Goal: Information Seeking & Learning: Learn about a topic

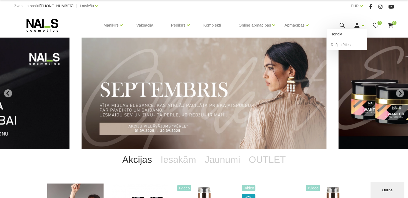
click at [334, 34] on link "Ienākt" at bounding box center [347, 34] width 40 height 11
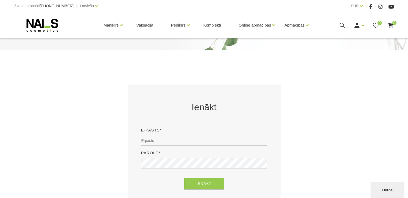
scroll to position [54, 0]
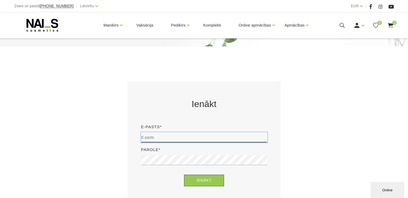
click at [152, 136] on input "email" at bounding box center [204, 137] width 126 height 10
type input "melngaile10@inbox.lv"
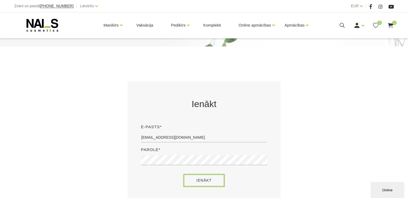
click at [212, 181] on button "Ienākt" at bounding box center [204, 181] width 40 height 12
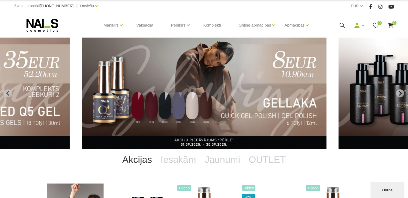
click at [342, 23] on icon at bounding box center [342, 25] width 7 height 7
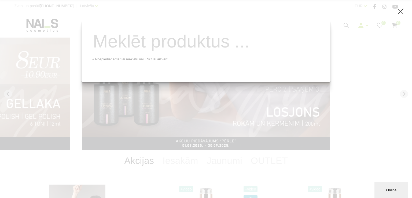
click at [117, 52] on input "search" at bounding box center [205, 42] width 227 height 22
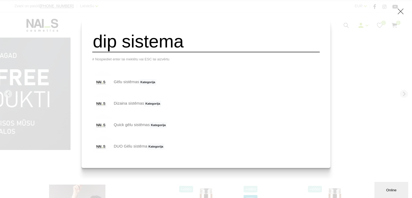
type input "dip sistema"
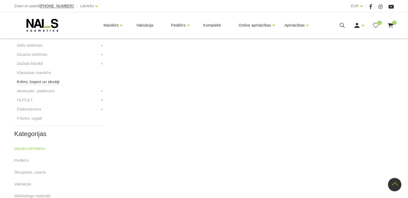
scroll to position [161, 0]
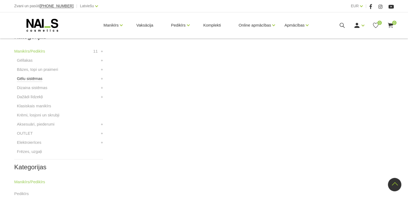
click at [31, 79] on link "Gēlu sistēmas" at bounding box center [29, 78] width 25 height 6
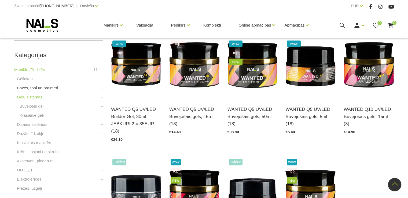
scroll to position [107, 0]
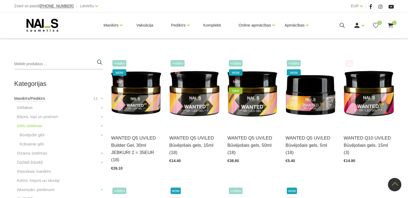
click at [26, 98] on link "Manikīrs/Pedikīrs" at bounding box center [29, 98] width 31 height 6
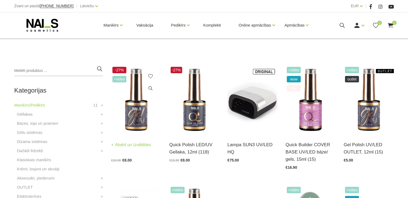
scroll to position [107, 0]
click at [135, 111] on img at bounding box center [136, 99] width 50 height 69
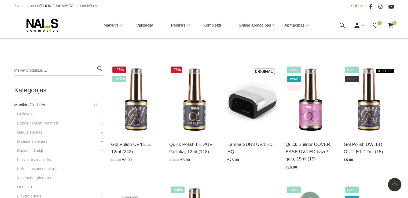
click at [34, 104] on link "Manikīrs/Pedikīrs" at bounding box center [29, 105] width 31 height 6
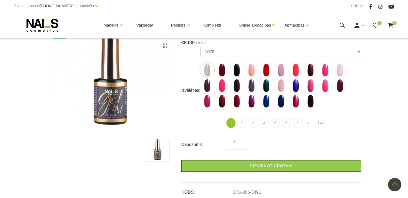
scroll to position [80, 0]
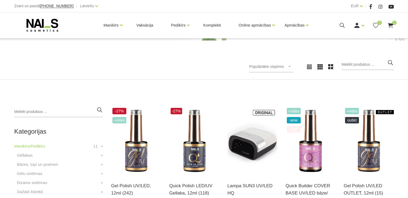
scroll to position [134, 0]
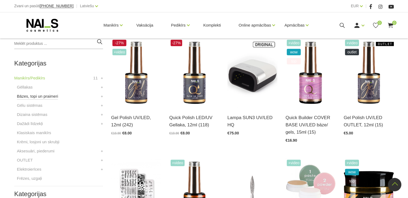
click at [46, 96] on link "Bāzes, topi un praimeri" at bounding box center [37, 96] width 41 height 6
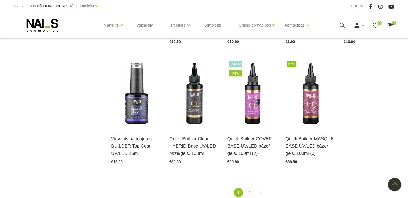
scroll to position [590, 0]
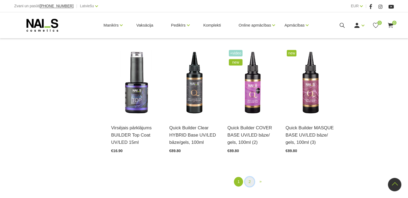
click at [250, 177] on link "2" at bounding box center [249, 182] width 9 height 10
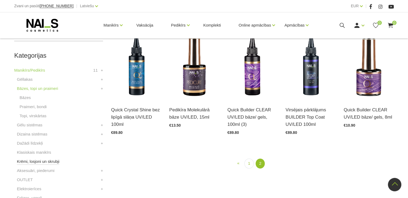
scroll to position [136, 0]
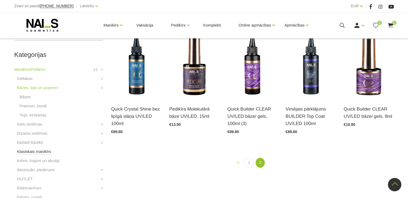
click at [39, 152] on link "Klasiskais manikīrs" at bounding box center [34, 151] width 34 height 6
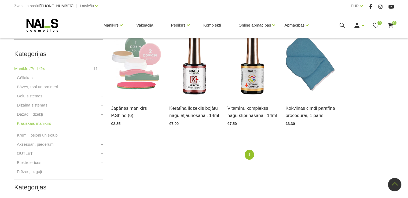
scroll to position [134, 0]
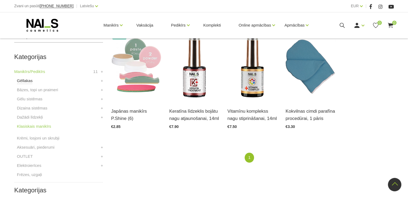
click at [27, 81] on link "Gēllakas" at bounding box center [25, 80] width 16 height 6
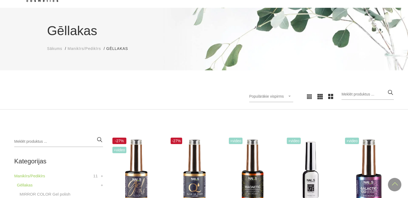
scroll to position [27, 0]
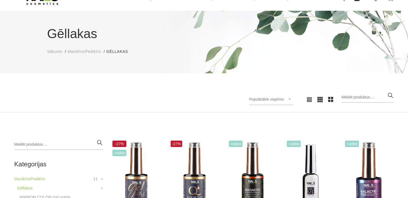
click at [48, 52] on span "Sākums" at bounding box center [54, 51] width 15 height 4
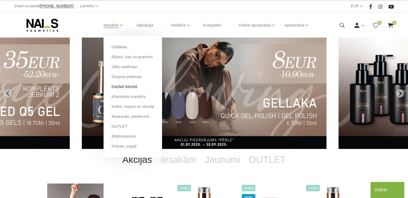
click at [121, 86] on link "Dažādi līdzekļi" at bounding box center [125, 87] width 26 height 6
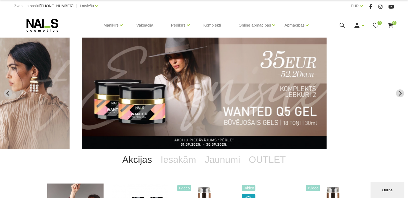
click at [342, 23] on icon at bounding box center [342, 25] width 7 height 7
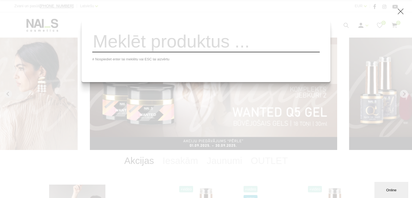
click at [108, 47] on input "search" at bounding box center [205, 42] width 227 height 22
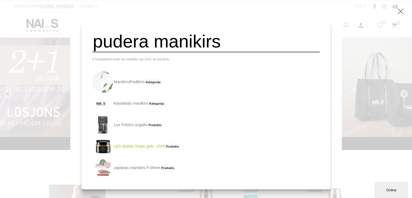
type input "pudera manikirs"
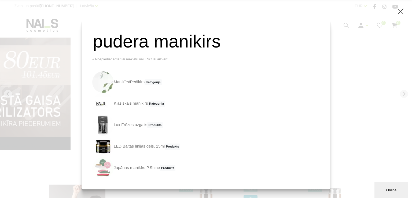
click at [150, 149] on link "LED Baltās līnijas gels, 15ml Produkts" at bounding box center [136, 146] width 88 height 21
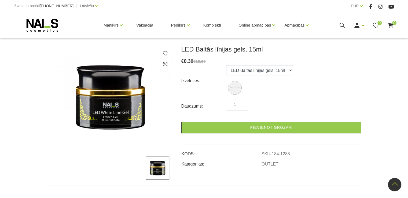
scroll to position [54, 0]
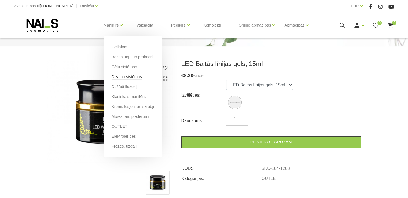
click at [125, 77] on link "Dizaina sistēmas" at bounding box center [127, 77] width 30 height 6
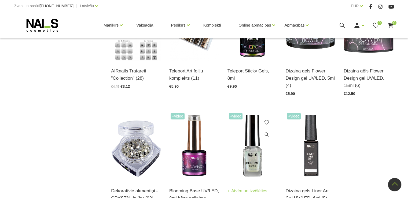
scroll to position [563, 0]
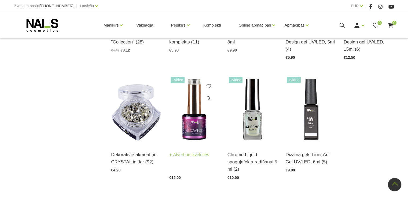
click at [192, 126] on img at bounding box center [194, 109] width 50 height 69
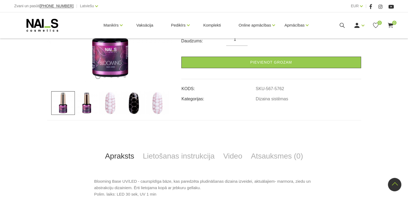
scroll to position [241, 0]
